Goal: Task Accomplishment & Management: Complete application form

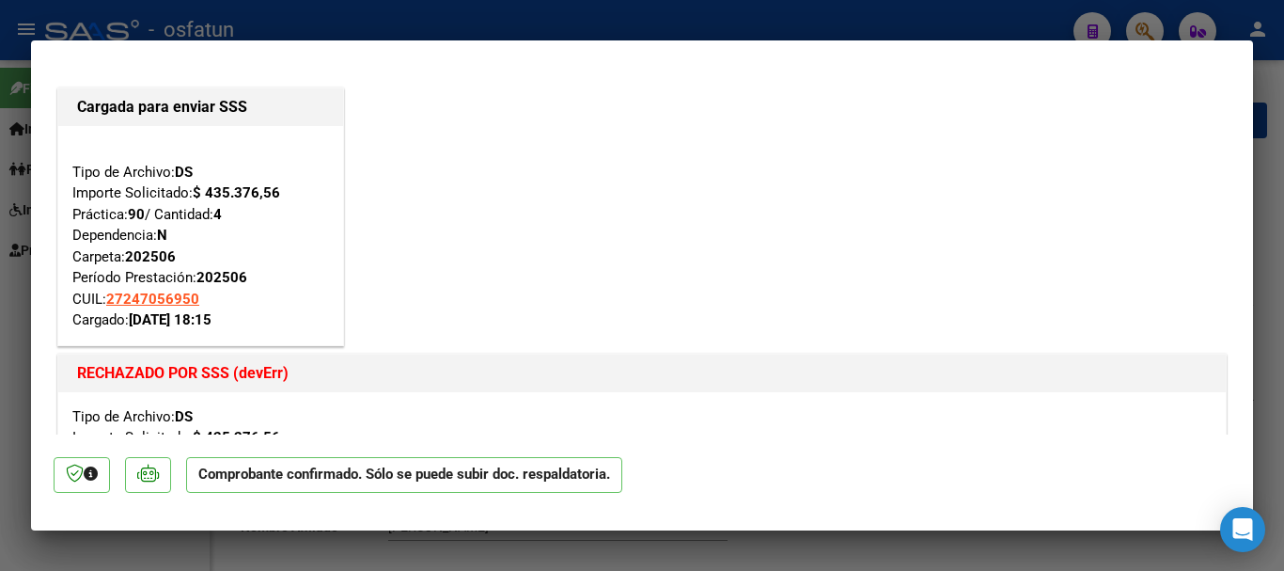
scroll to position [658, 0]
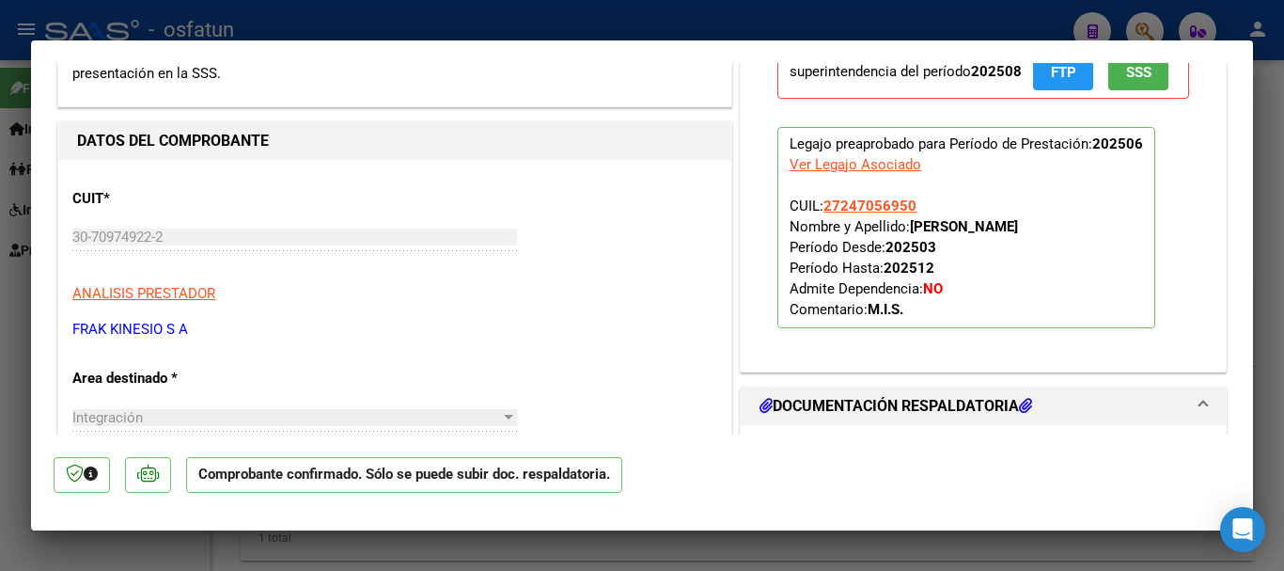
type input "$ 0,00"
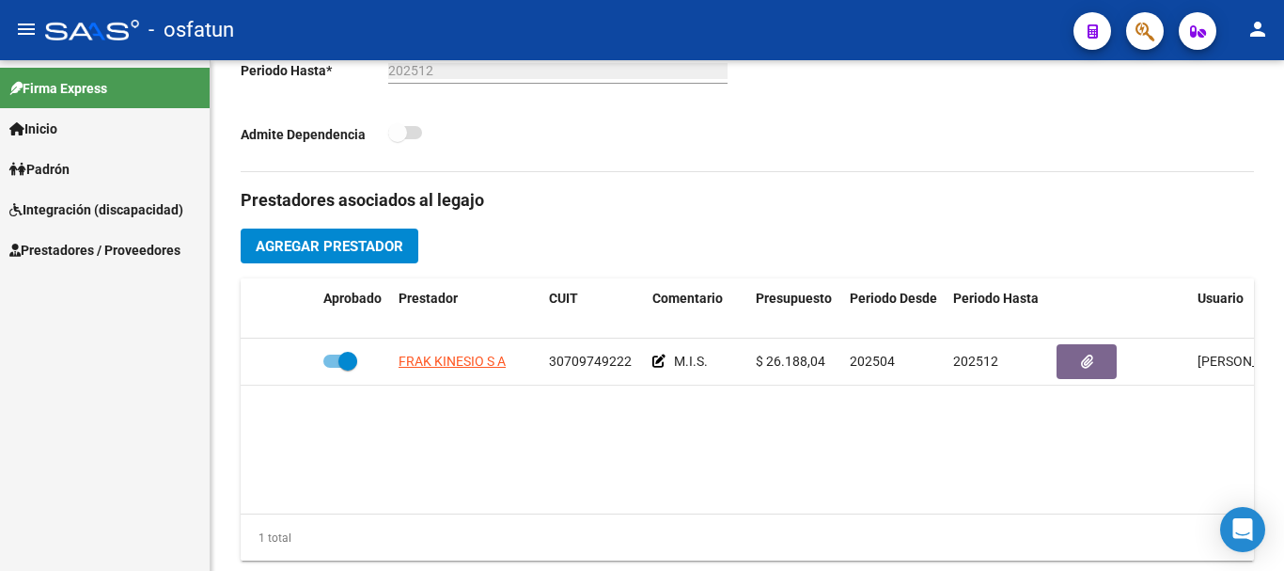
click at [132, 207] on span "Integración (discapacidad)" at bounding box center [96, 209] width 174 height 21
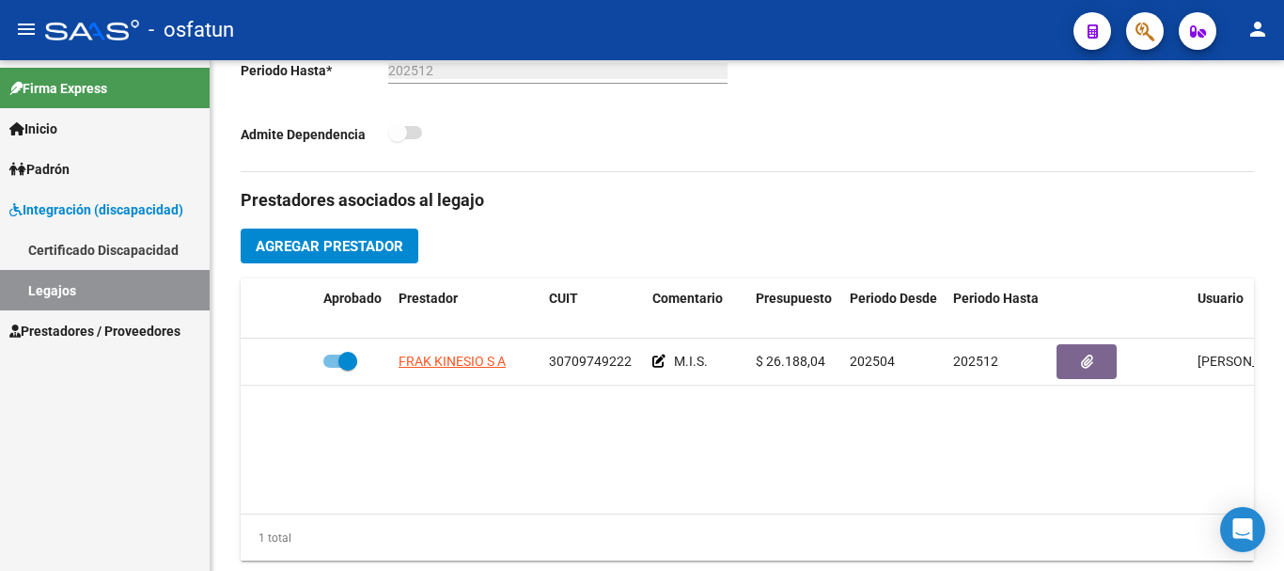
click at [102, 326] on span "Prestadores / Proveedores" at bounding box center [94, 331] width 171 height 21
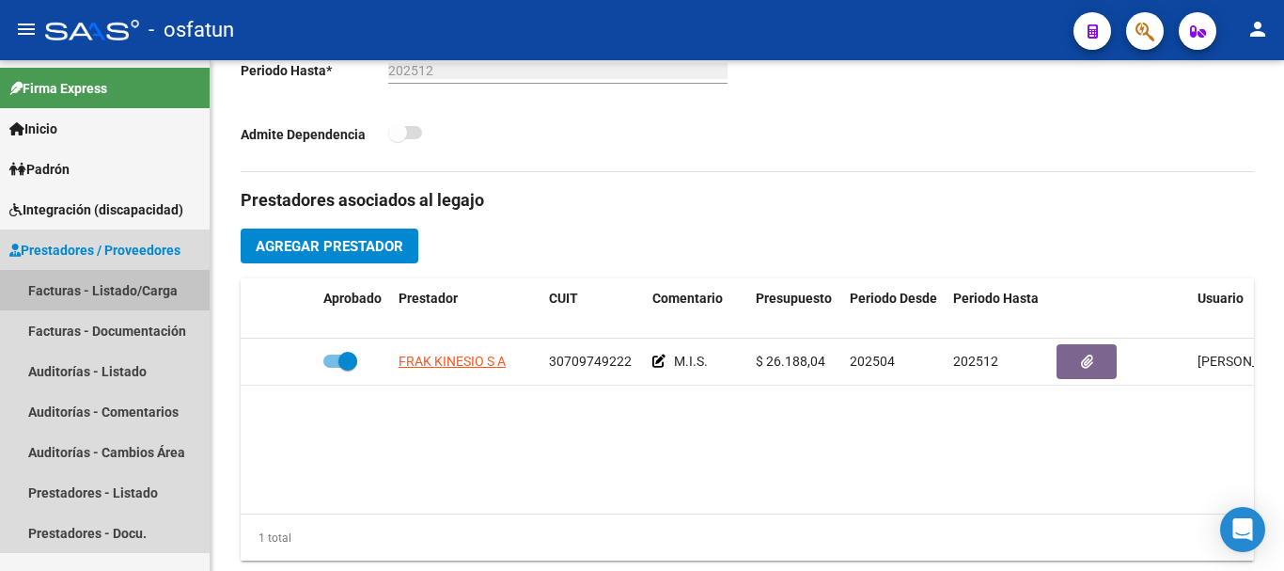
click at [105, 290] on link "Facturas - Listado/Carga" at bounding box center [105, 290] width 210 height 40
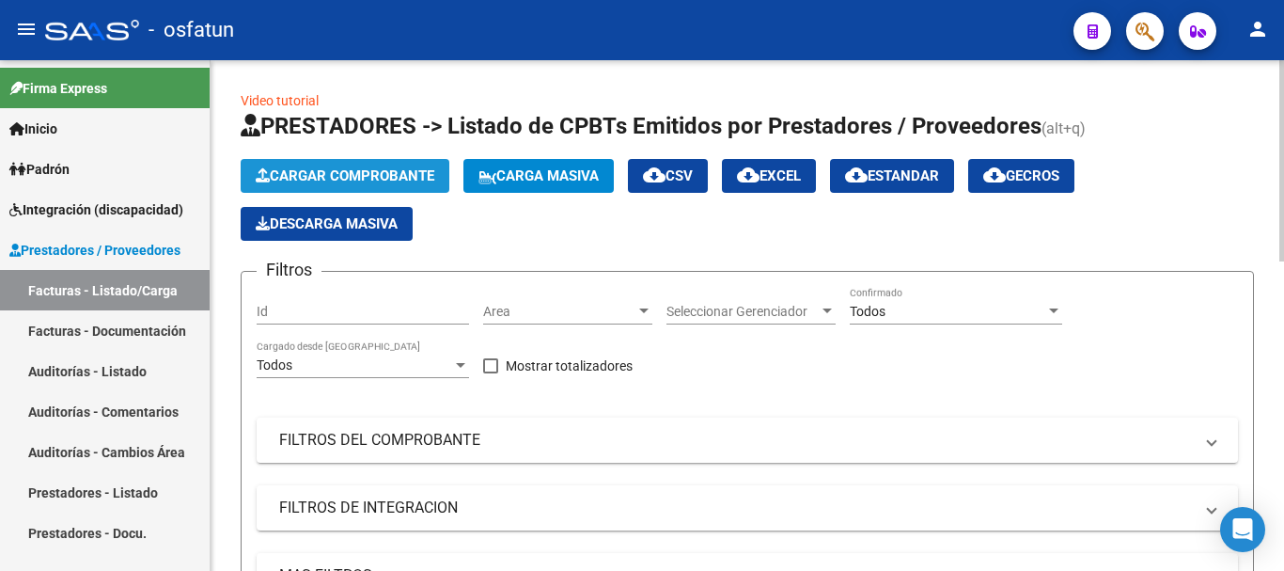
click at [393, 170] on span "Cargar Comprobante" at bounding box center [345, 175] width 179 height 17
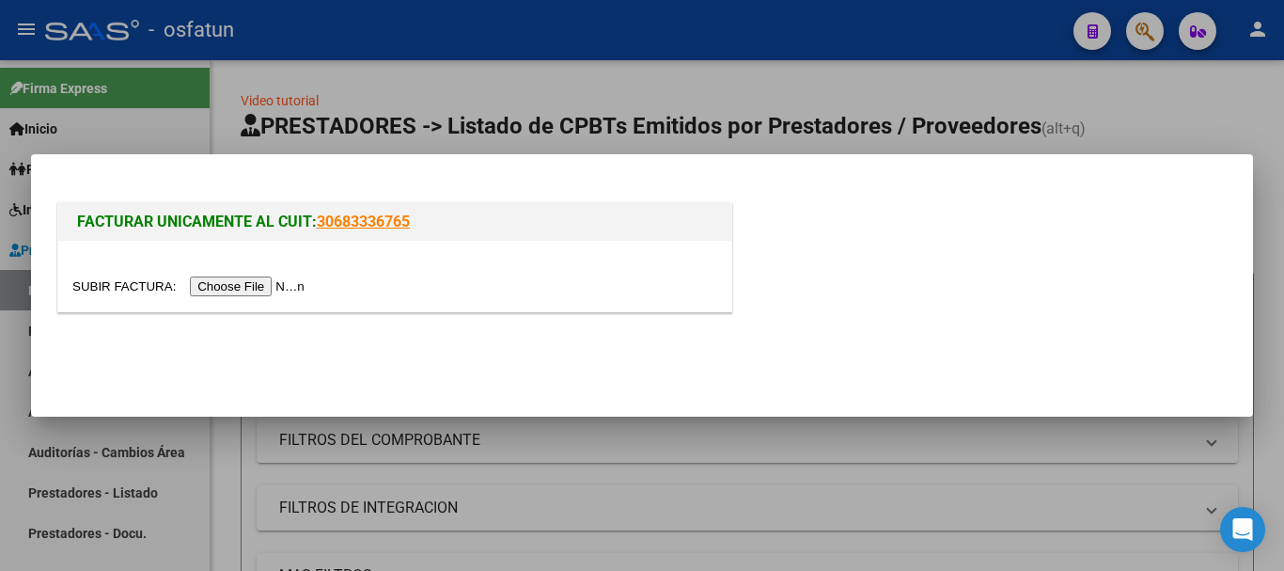
click at [233, 288] on input "file" at bounding box center [191, 286] width 238 height 20
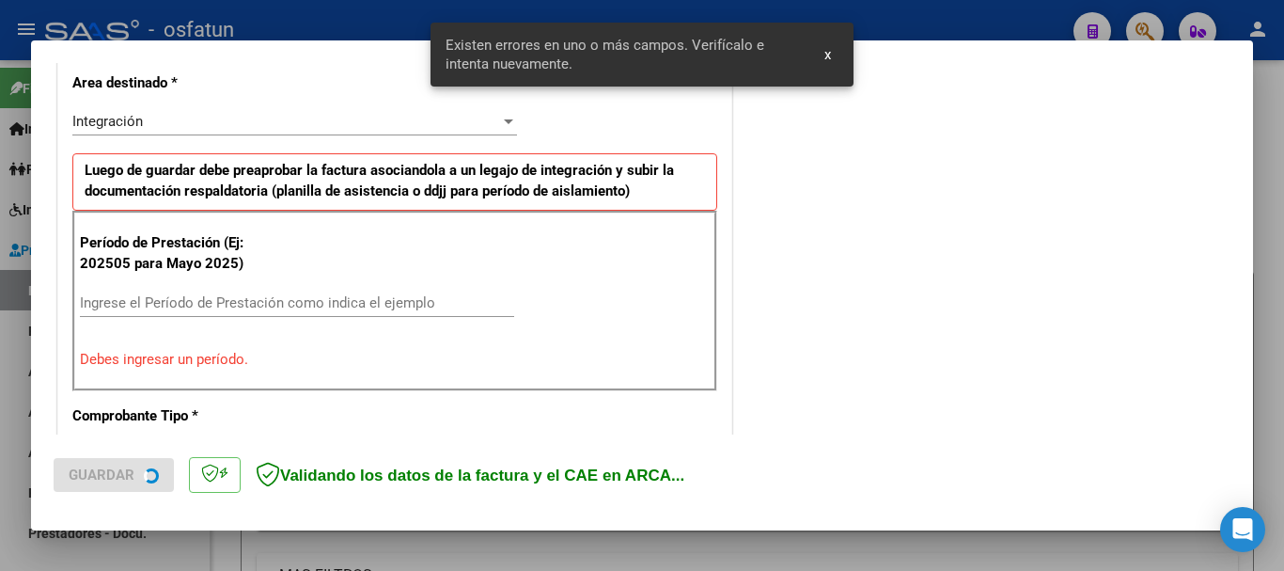
scroll to position [469, 0]
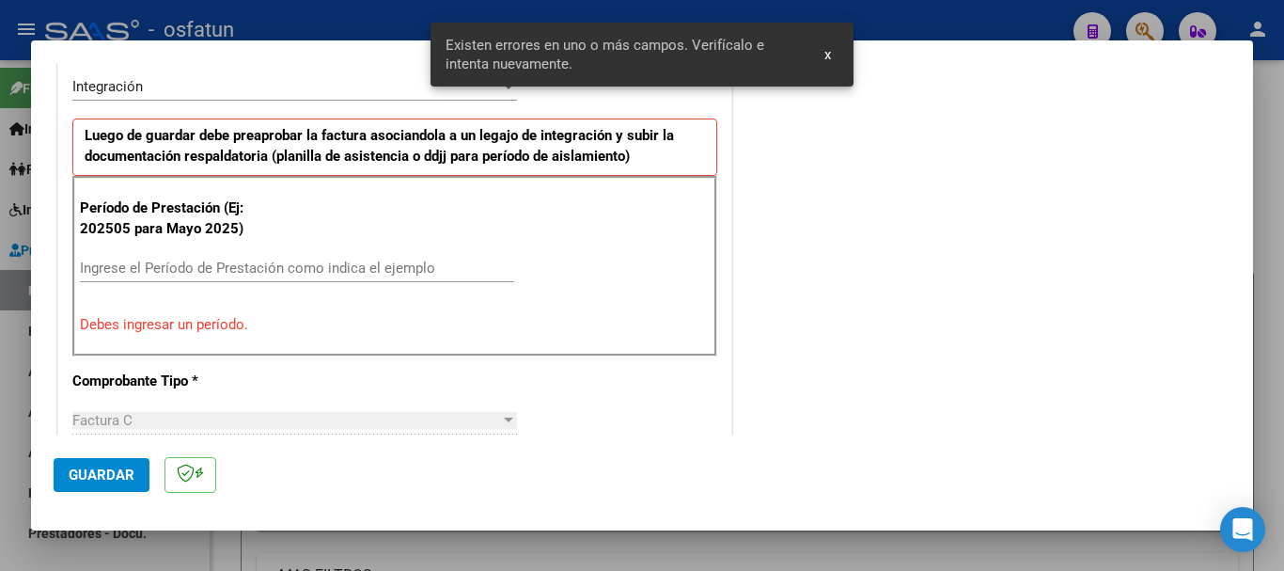
click at [373, 269] on input "Ingrese el Período de Prestación como indica el ejemplo" at bounding box center [297, 267] width 434 height 17
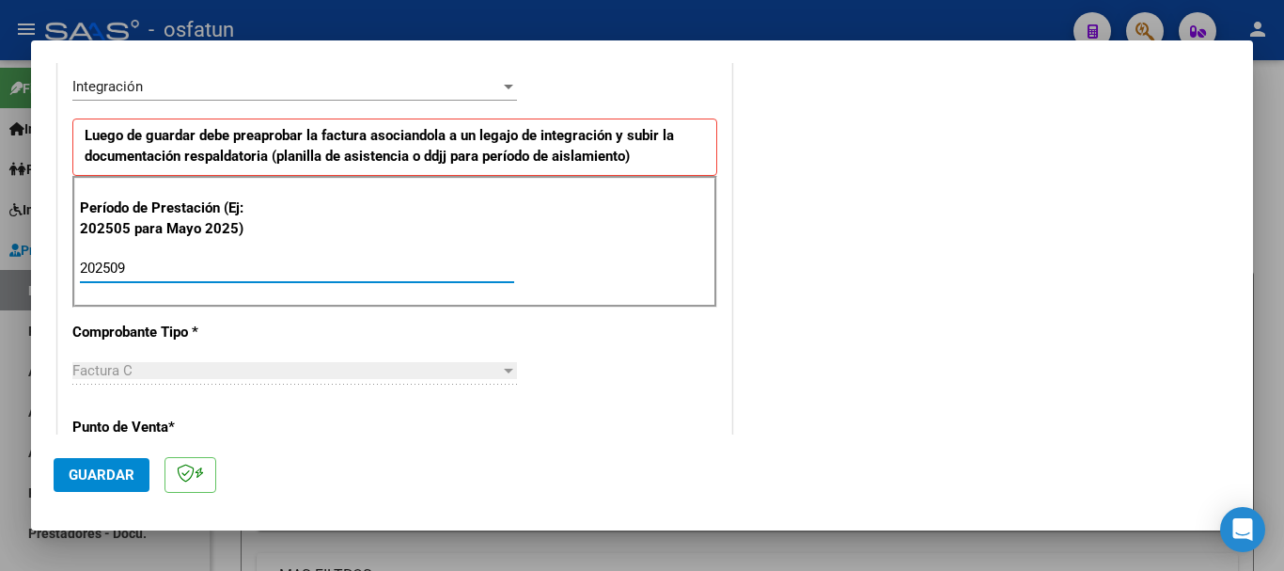
type input "202509"
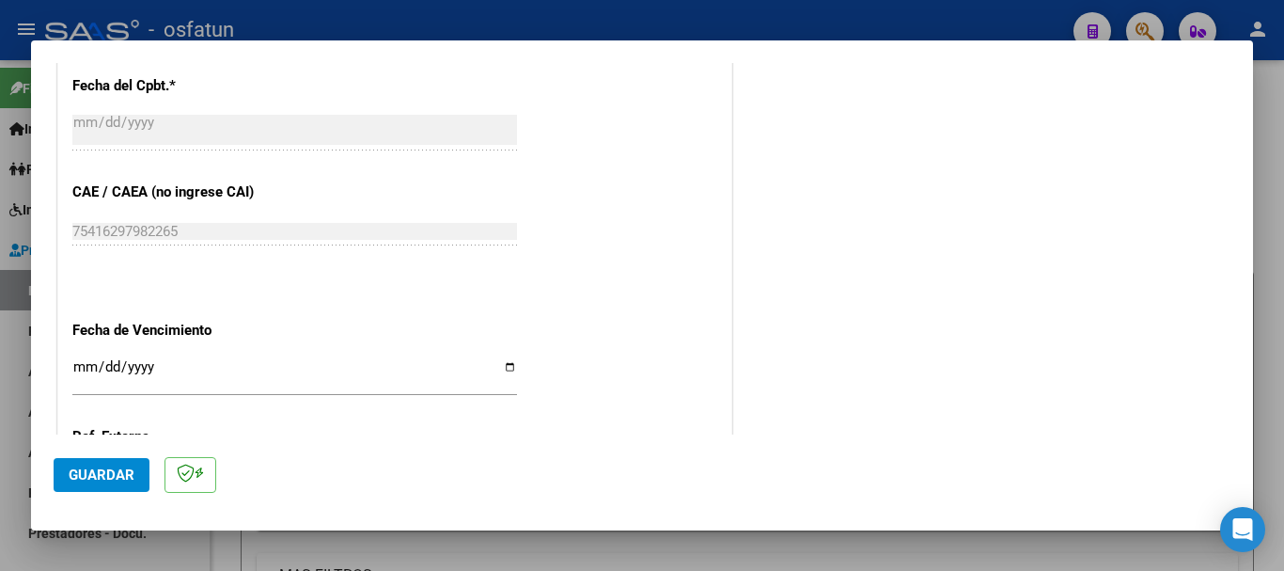
scroll to position [1127, 0]
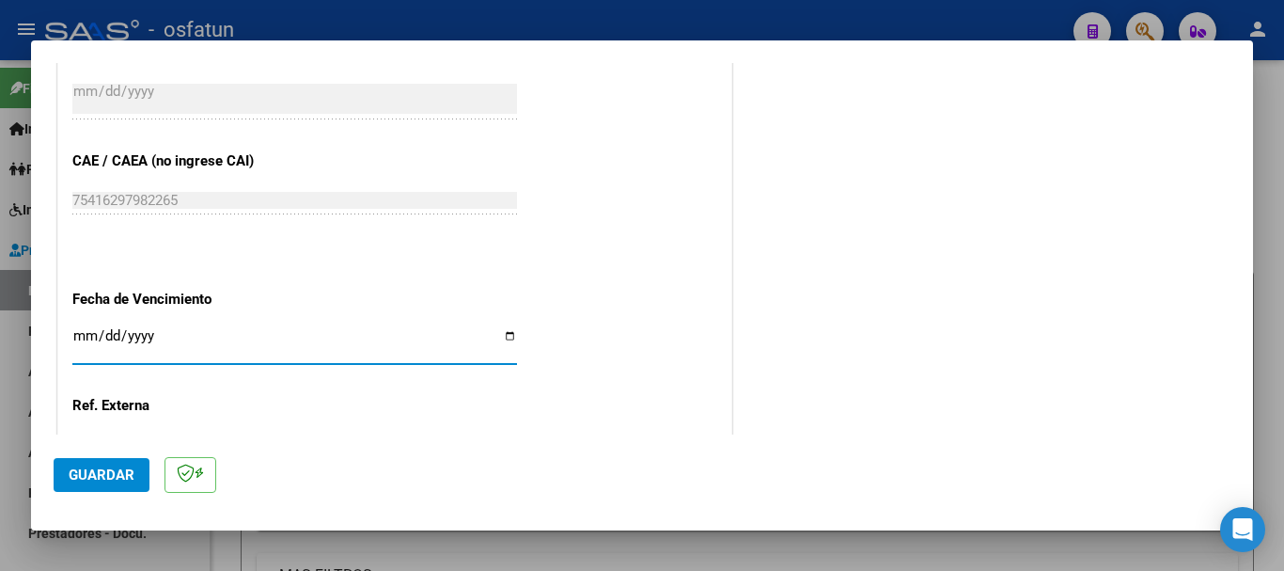
click at [82, 339] on input "Ingresar la fecha" at bounding box center [294, 343] width 445 height 30
type input "[DATE]"
click at [108, 469] on span "Guardar" at bounding box center [102, 474] width 66 height 17
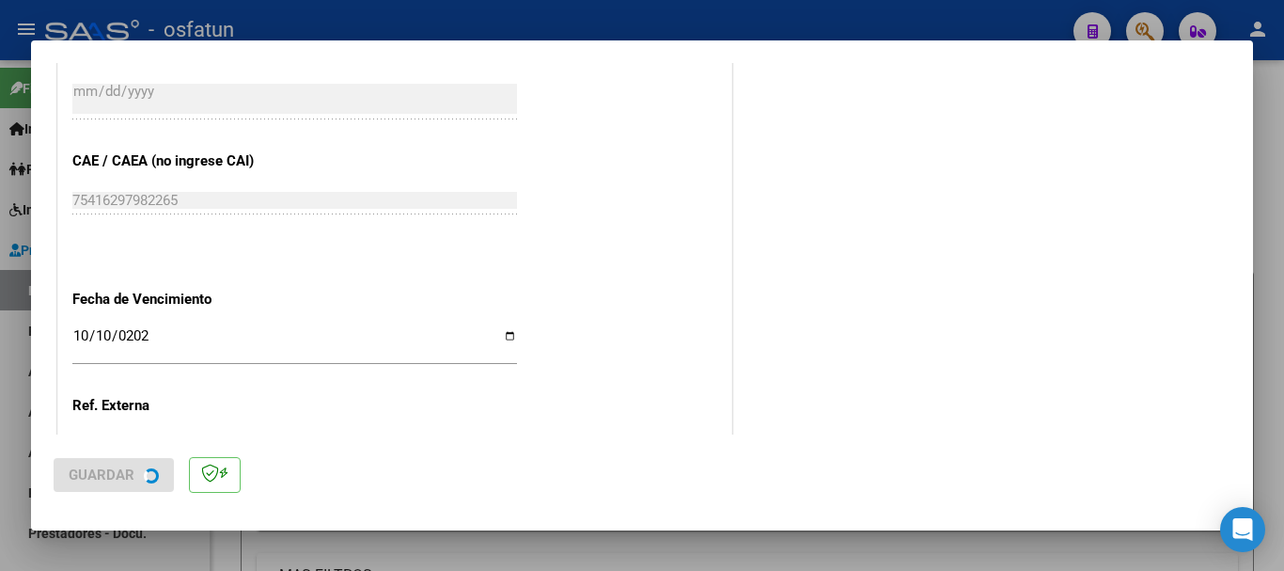
scroll to position [0, 0]
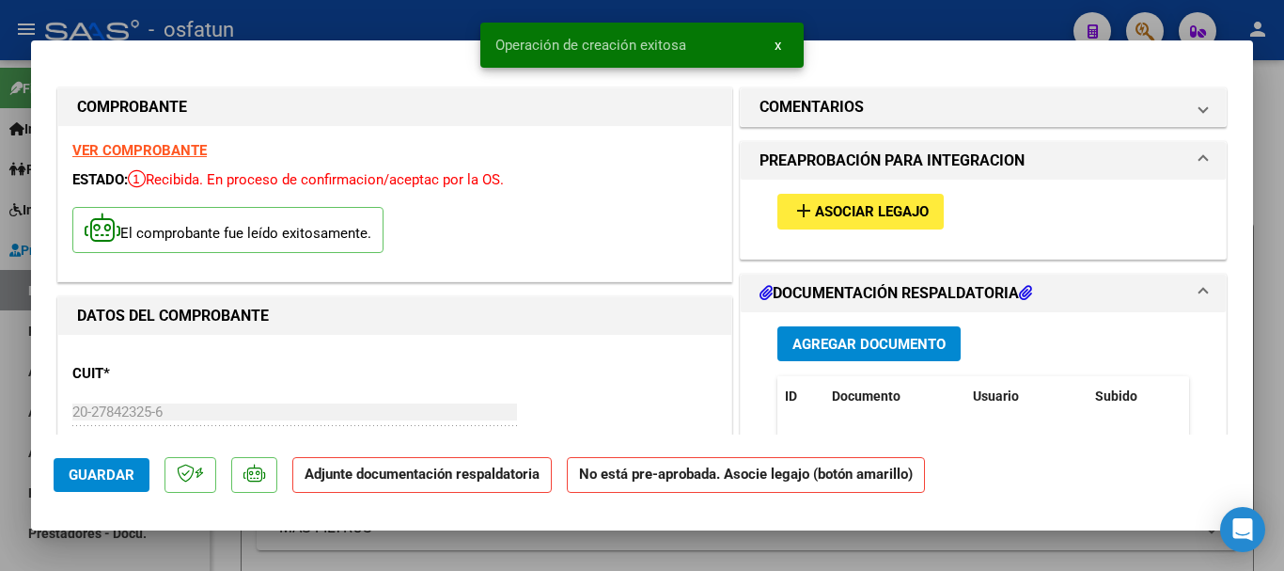
click at [900, 345] on span "Agregar Documento" at bounding box center [868, 344] width 153 height 17
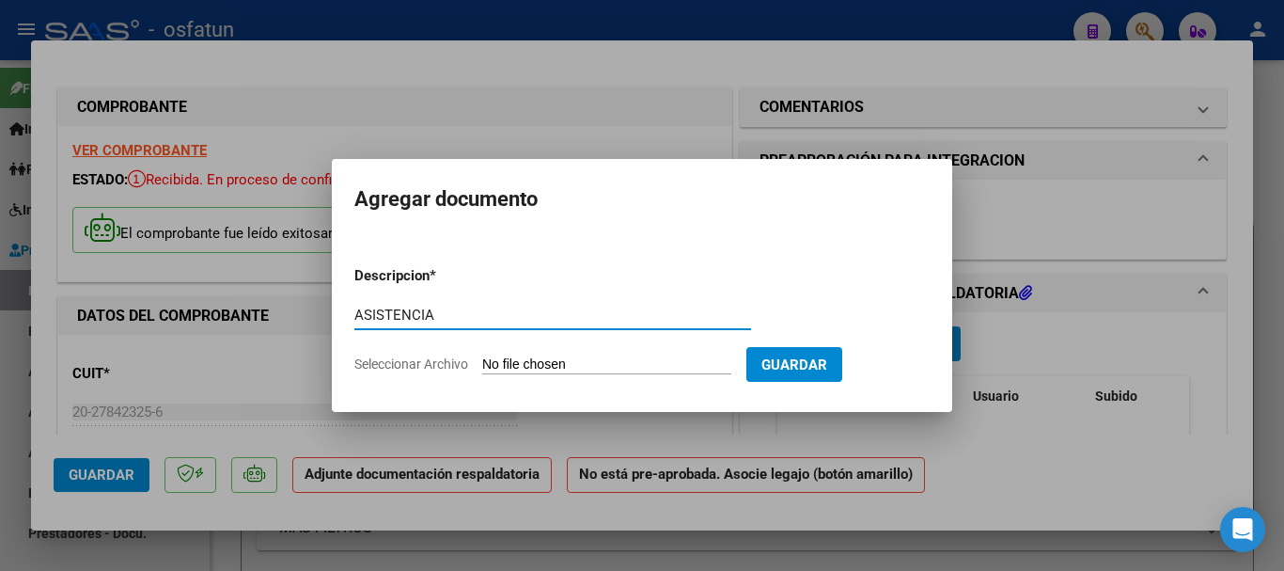
type input "ASISTENCIA"
click at [633, 358] on input "Seleccionar Archivo" at bounding box center [606, 365] width 249 height 18
type input "C:\fakepath\ASISTENCIA-TPTE A ESCUELA (1).pdf"
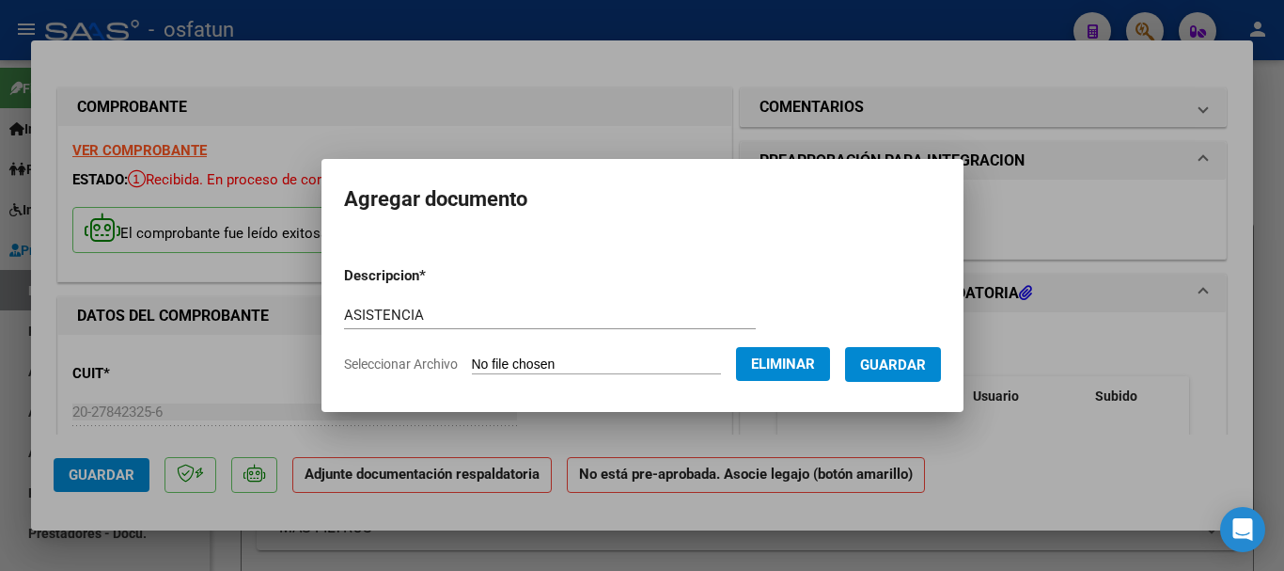
click at [904, 365] on span "Guardar" at bounding box center [893, 364] width 66 height 17
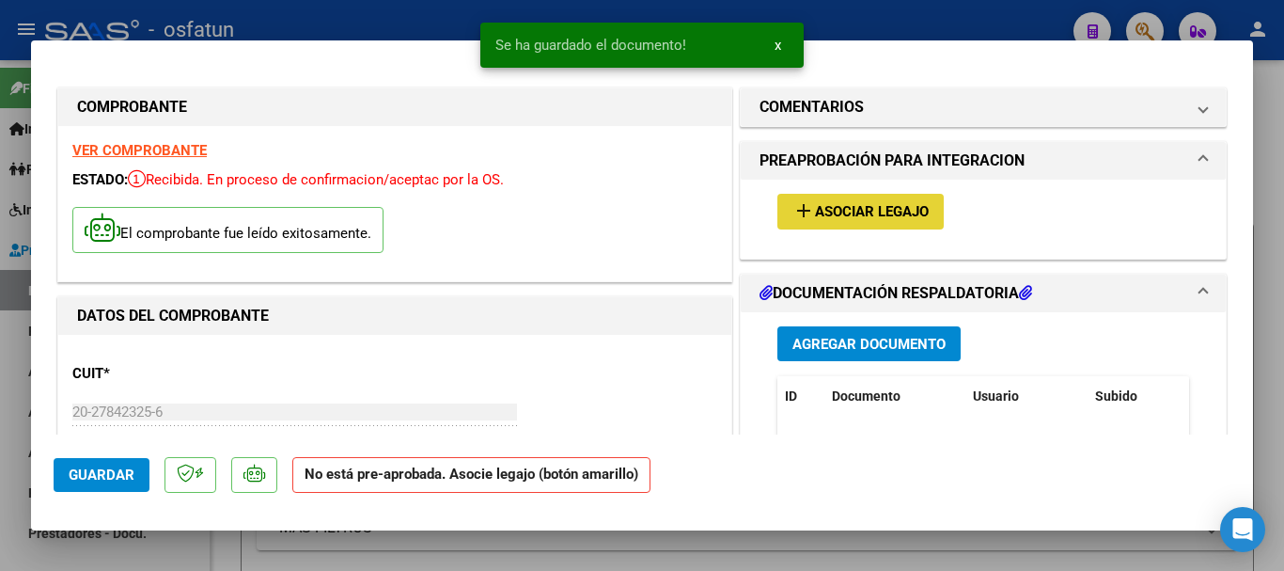
click at [853, 210] on span "Asociar Legajo" at bounding box center [872, 212] width 114 height 17
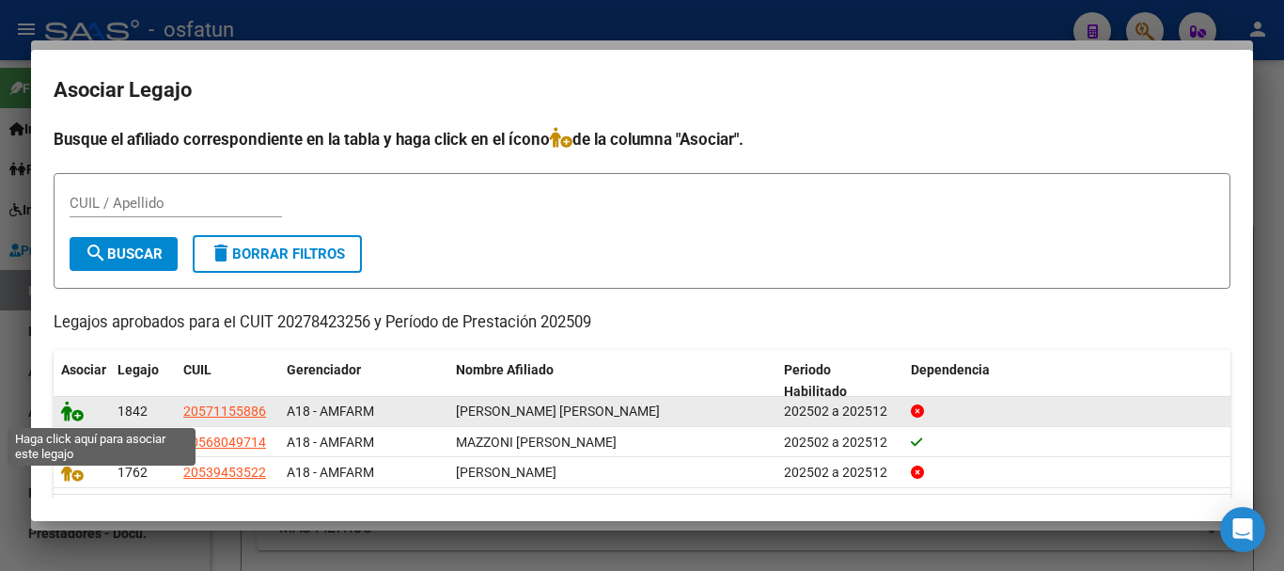
click at [68, 416] on icon at bounding box center [72, 410] width 23 height 21
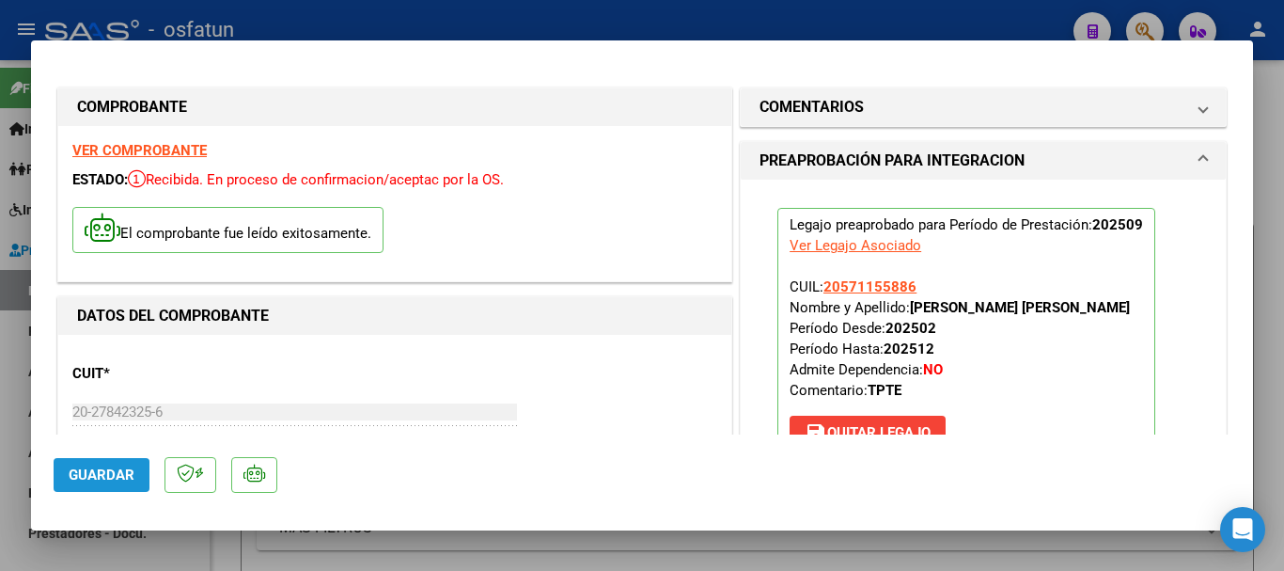
click at [86, 483] on button "Guardar" at bounding box center [102, 475] width 96 height 34
